Goal: Information Seeking & Learning: Learn about a topic

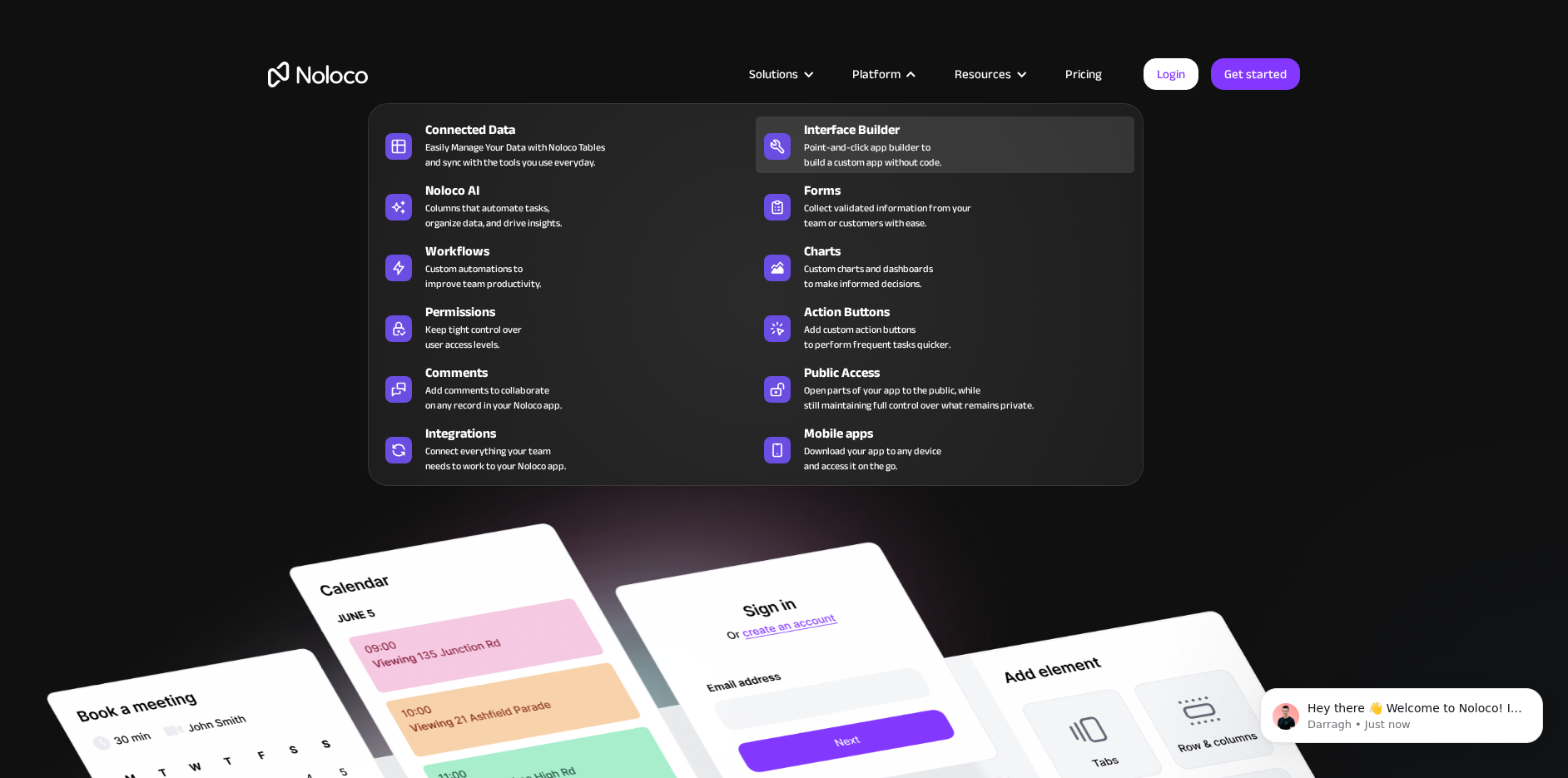
click at [842, 151] on div "Point-and-click app builder to build a custom app without code." at bounding box center [873, 155] width 137 height 30
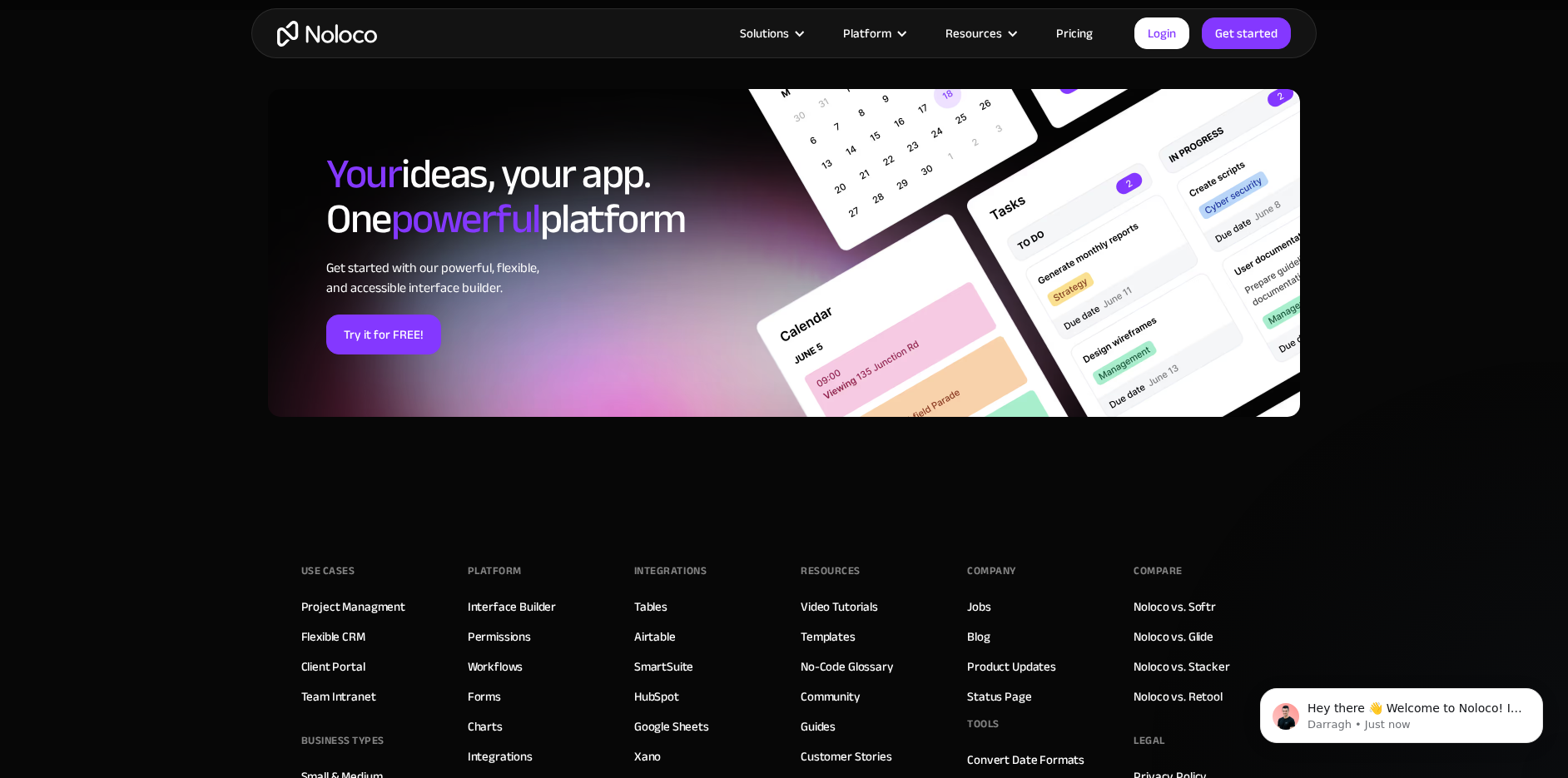
scroll to position [5657, 0]
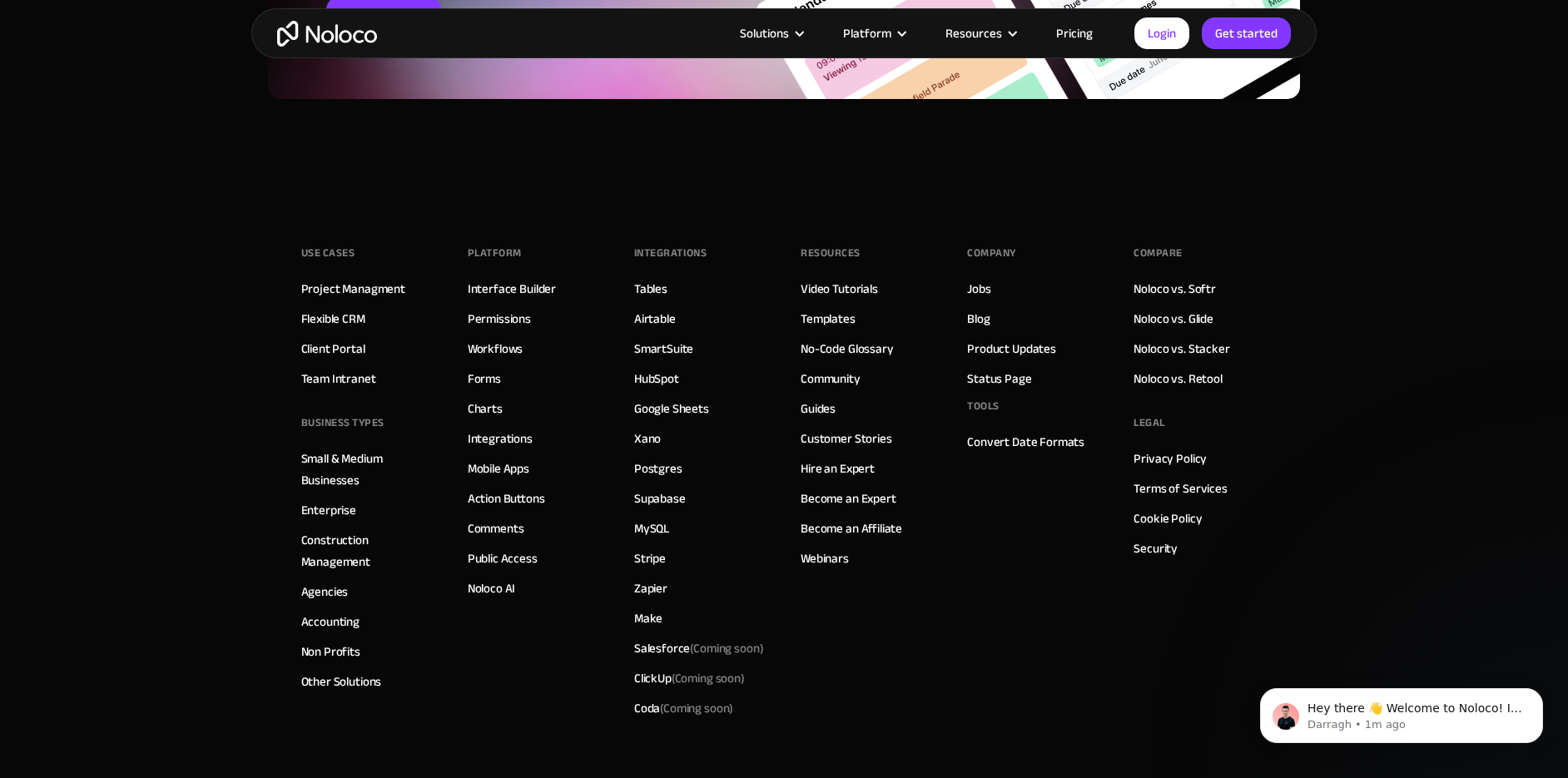
click at [1078, 34] on link "Pricing" at bounding box center [1074, 33] width 79 height 21
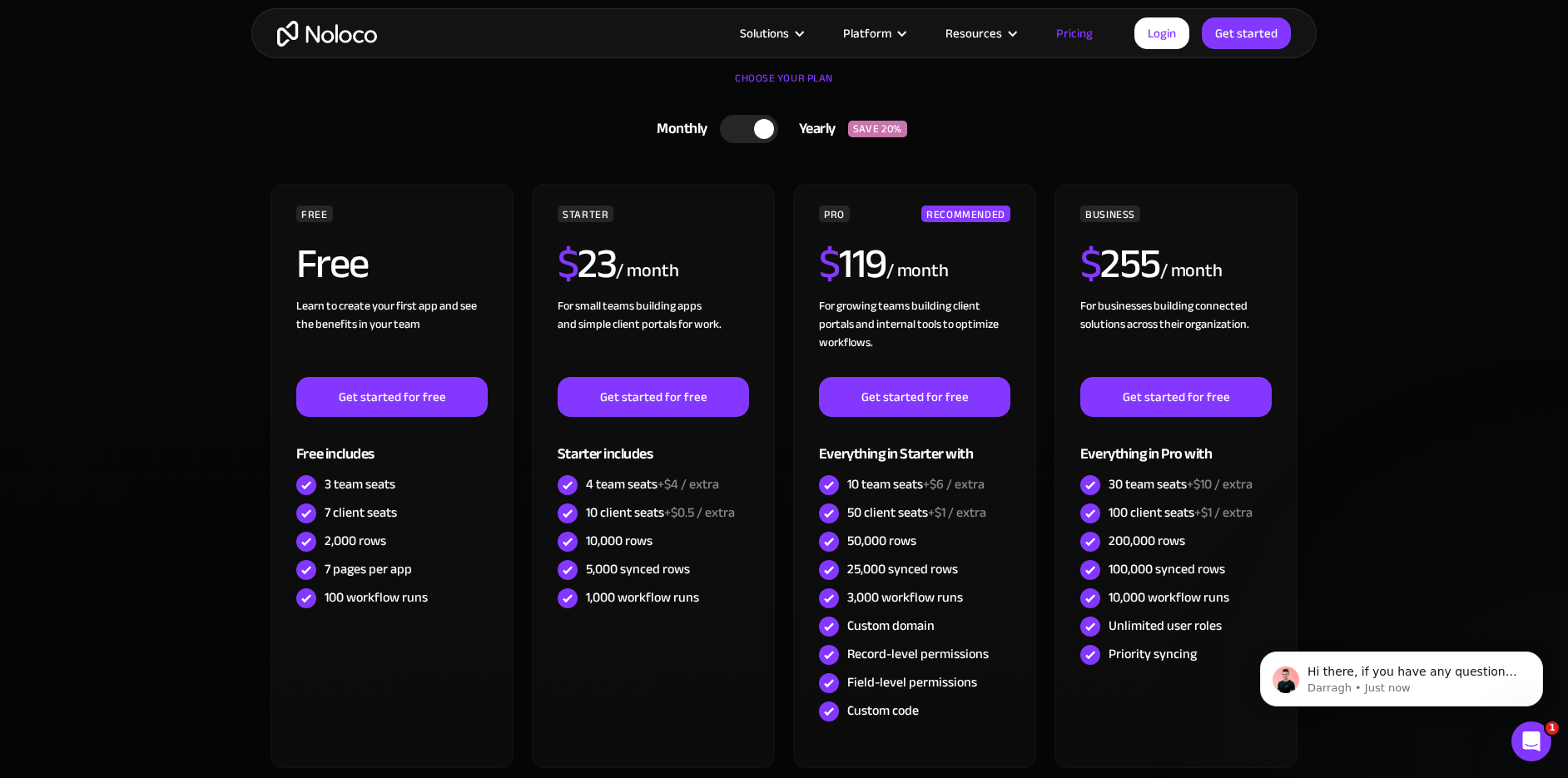
scroll to position [499, 0]
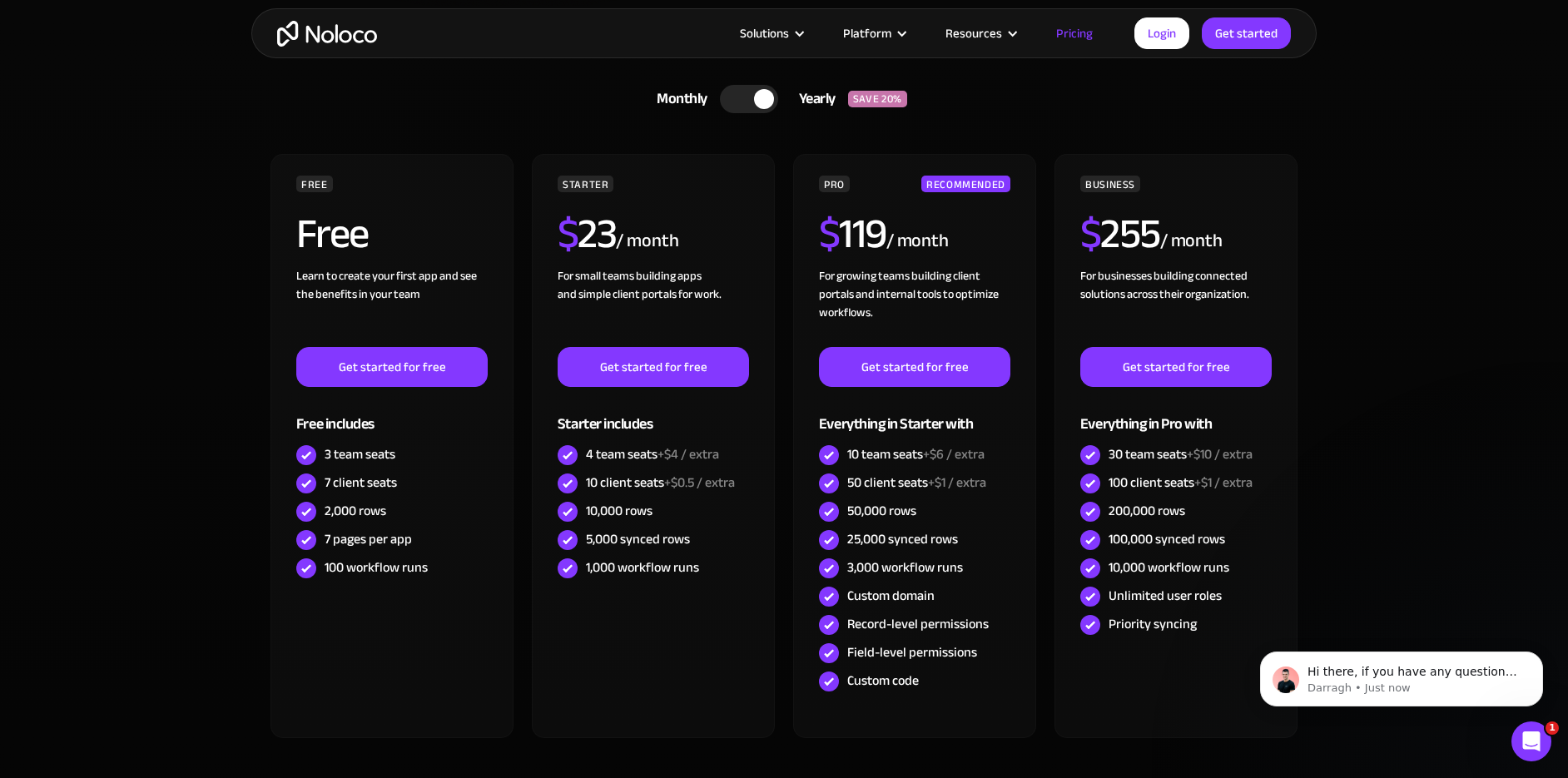
click at [739, 101] on div at bounding box center [749, 99] width 58 height 29
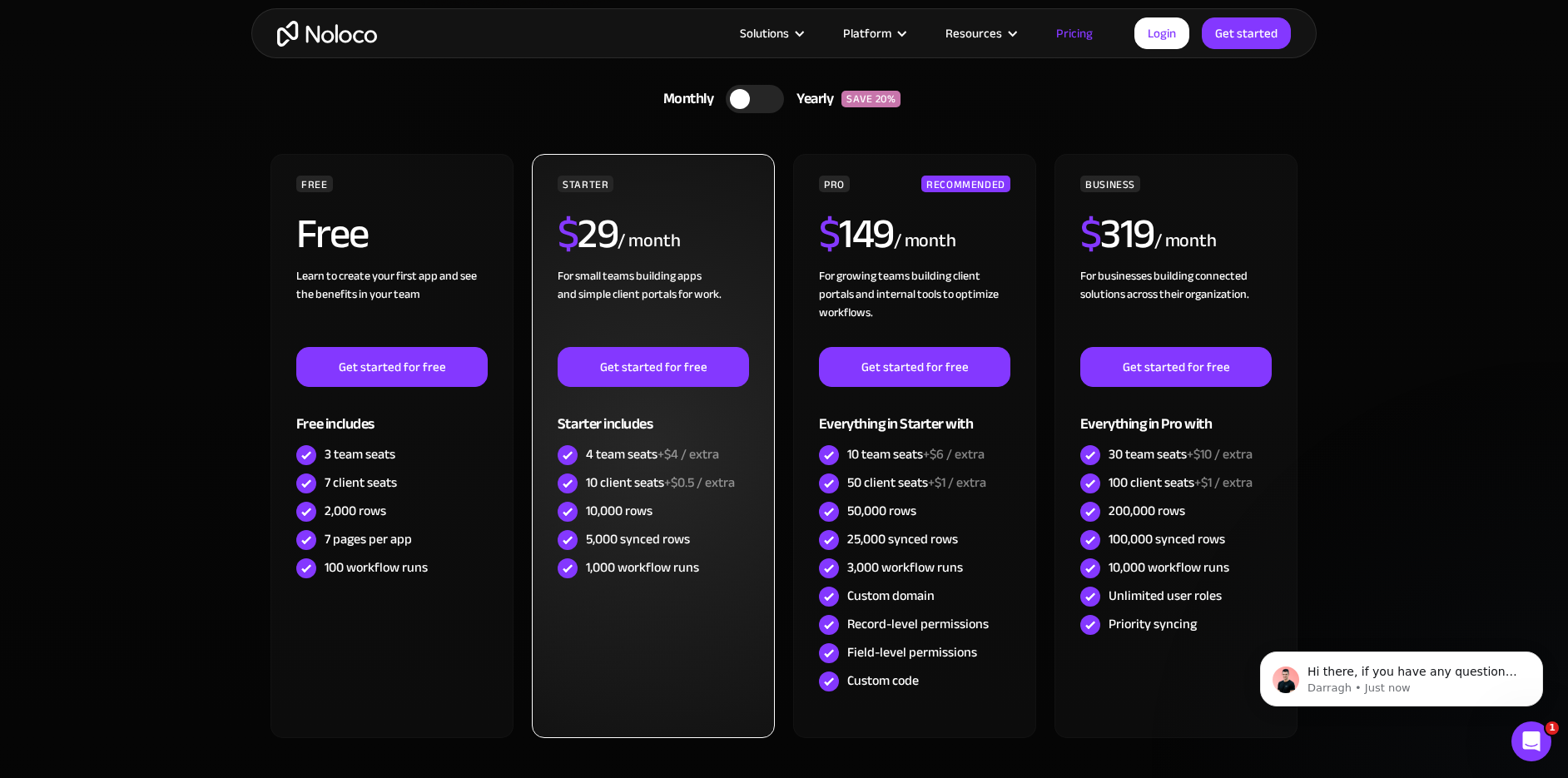
scroll to position [0, 0]
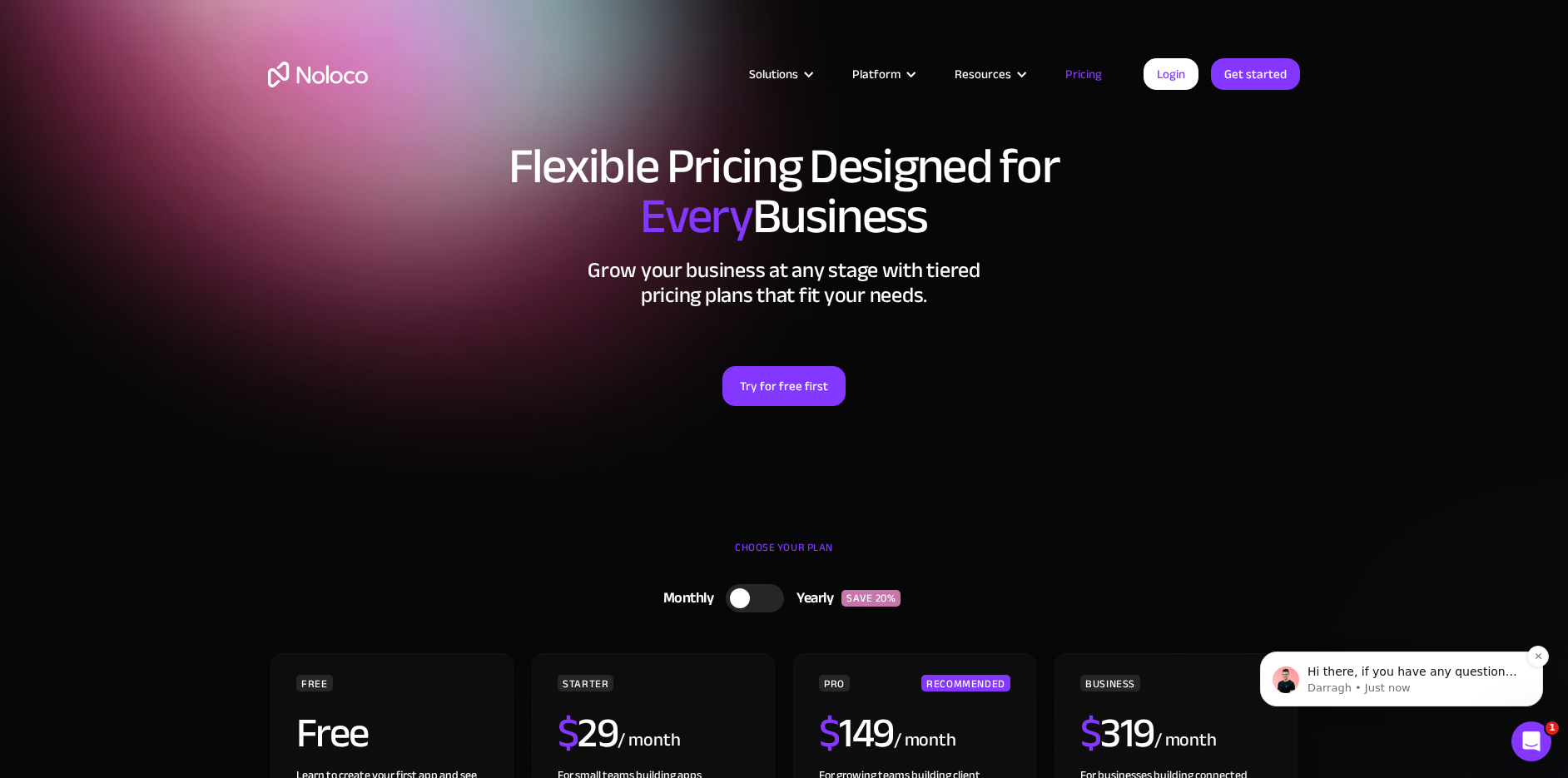
click at [1423, 671] on p "Hi there, if you have any questions about our pricing, just let us know! Darragh" at bounding box center [1415, 672] width 215 height 17
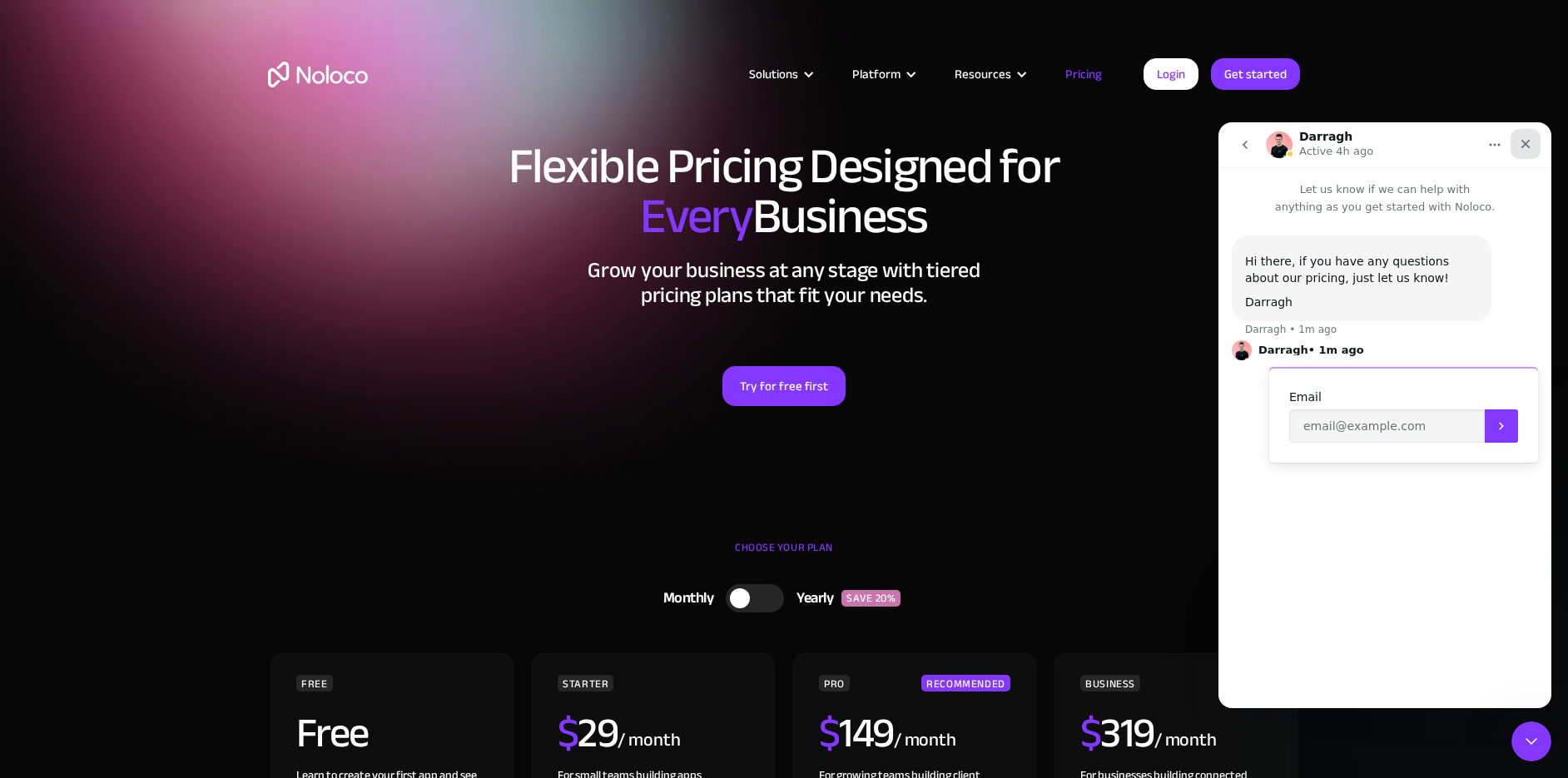
click at [1522, 148] on icon "Close" at bounding box center [1525, 144] width 13 height 13
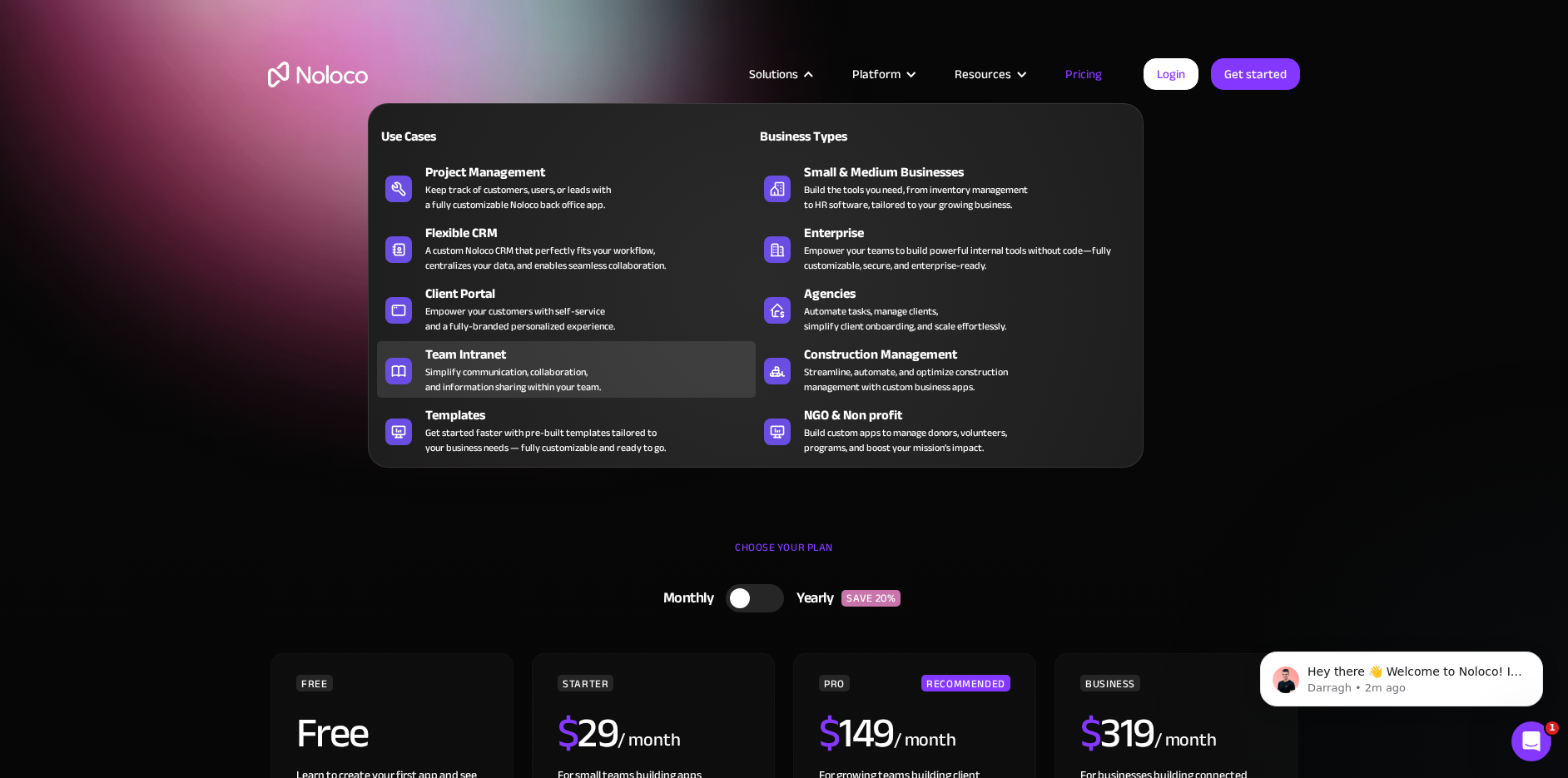
click at [478, 367] on div "Simplify communication, collaboration, and information sharing within your team." at bounding box center [512, 379] width 176 height 30
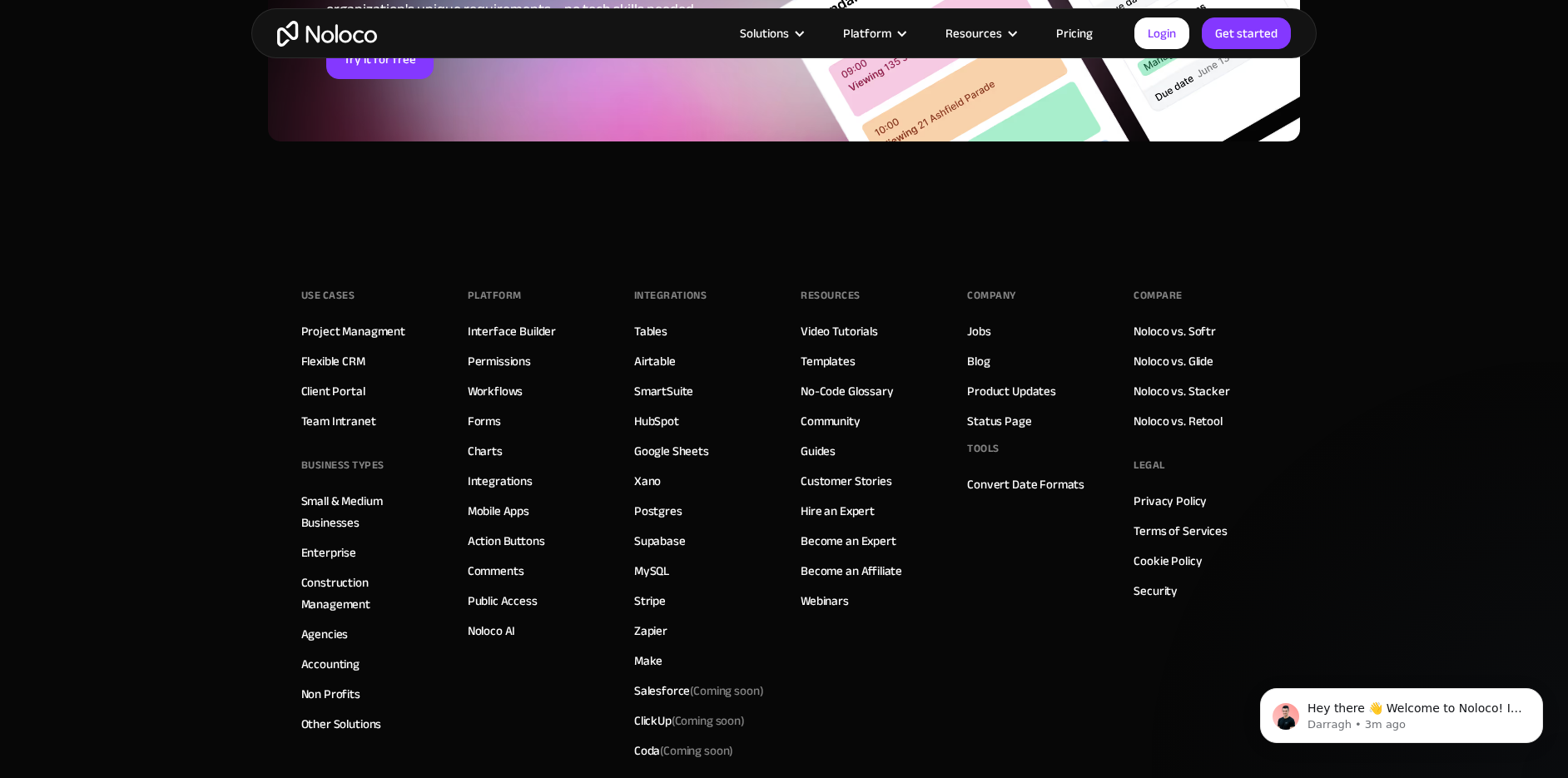
scroll to position [7072, 0]
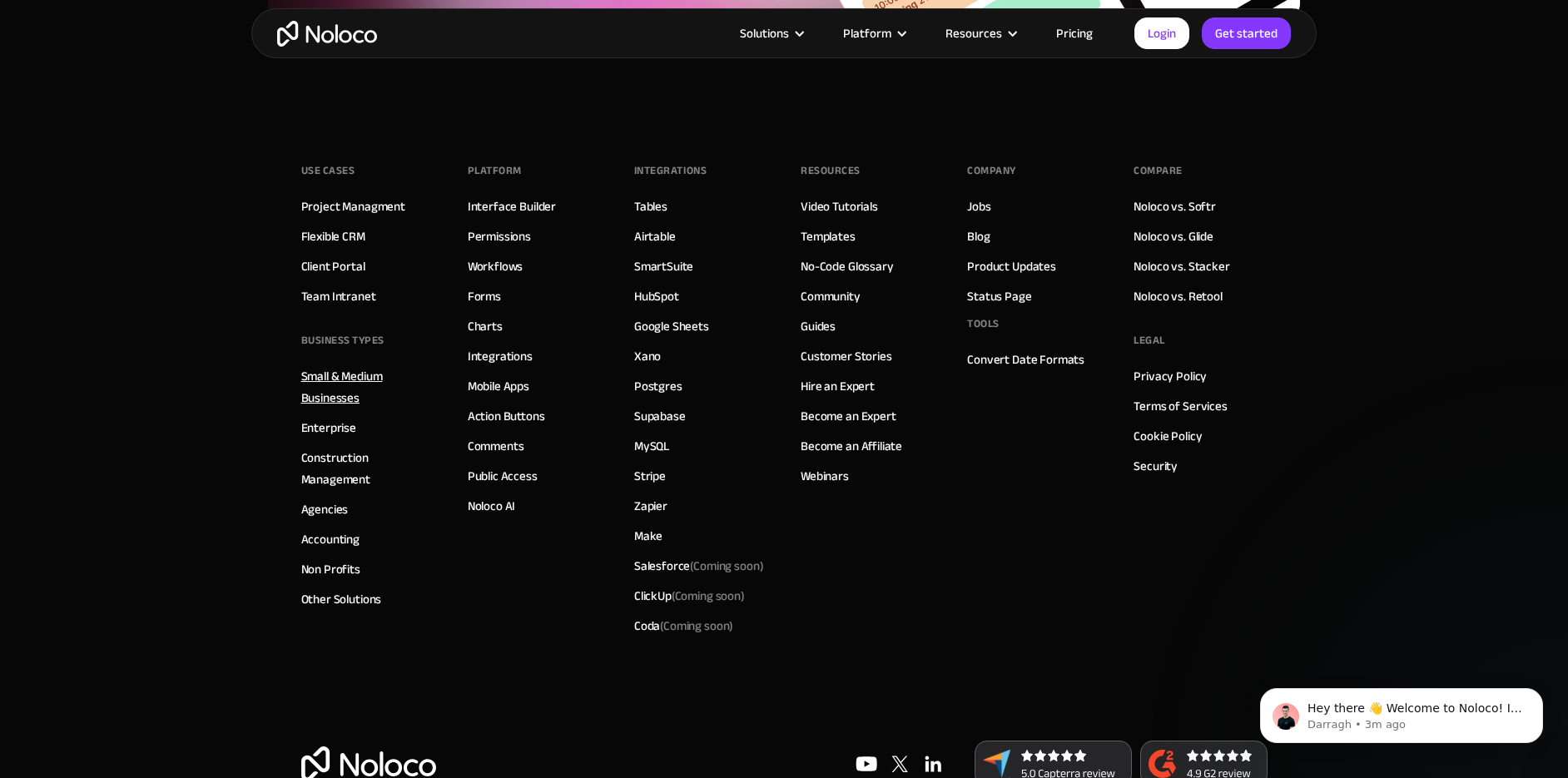
click at [348, 379] on link "Small & Medium Businesses" at bounding box center [368, 386] width 133 height 43
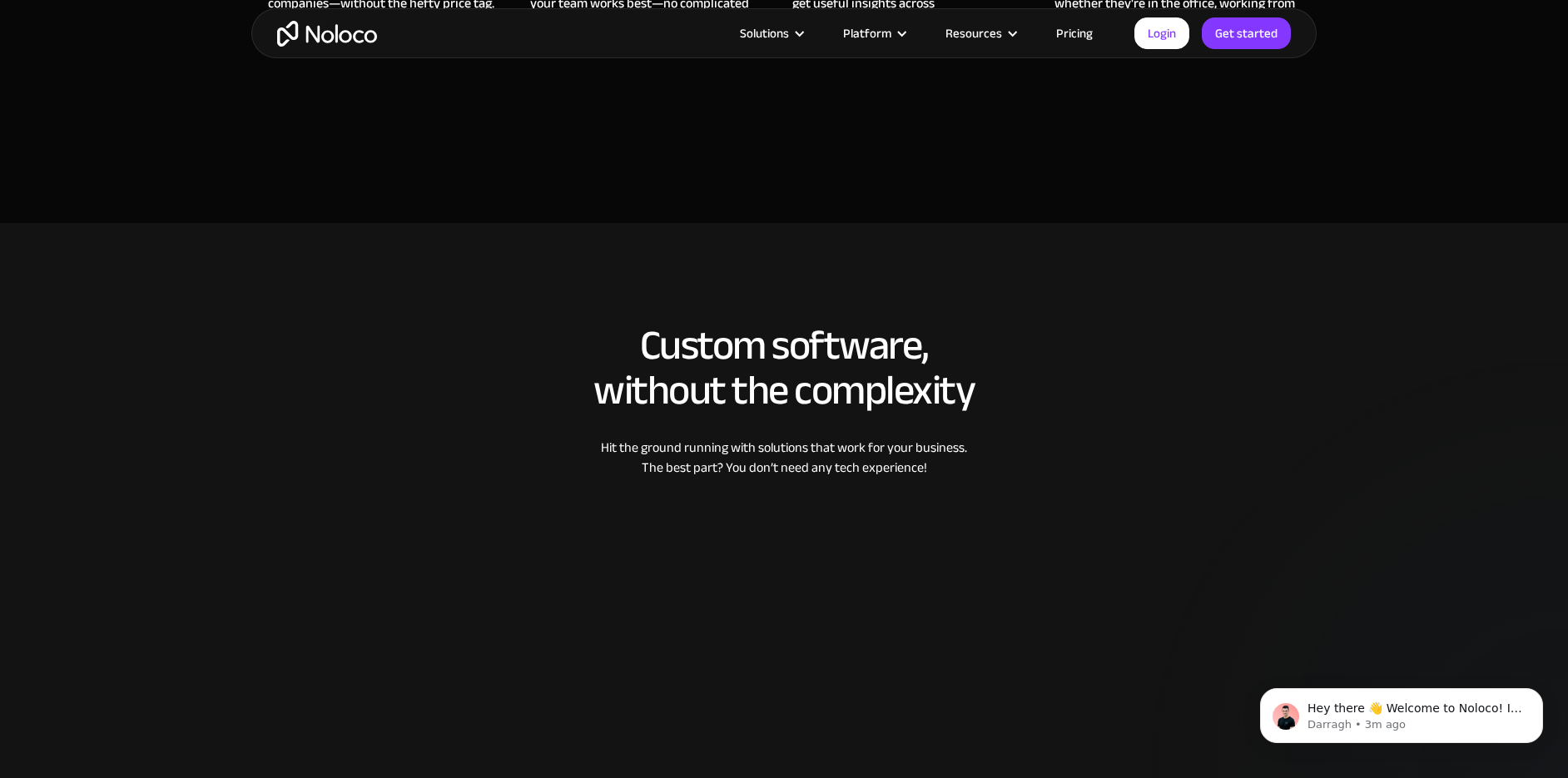
scroll to position [1747, 0]
